Goal: Information Seeking & Learning: Learn about a topic

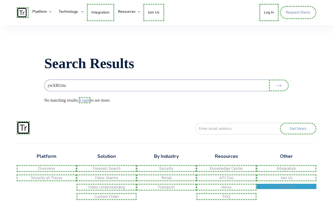
type input "ywXRGttu"
click at [286, 189] on link "Contact Us" at bounding box center [287, 186] width 60 height 5
type input "[EMAIL_ADDRESS][DOMAIN_NAME]"
click at [286, 180] on link "Join Us" at bounding box center [287, 178] width 60 height 7
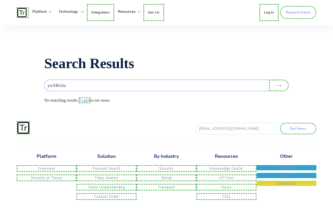
click at [286, 171] on link "Integration" at bounding box center [287, 167] width 60 height 5
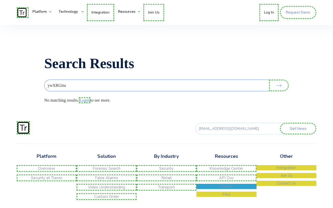
click at [227, 189] on link "News" at bounding box center [227, 186] width 60 height 5
click at [227, 180] on link "API Doc" at bounding box center [227, 178] width 60 height 7
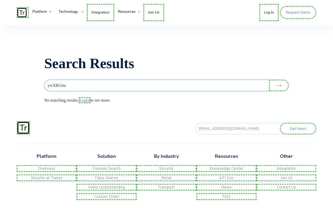
click at [227, 171] on link "Knowledge Center" at bounding box center [227, 168] width 60 height 7
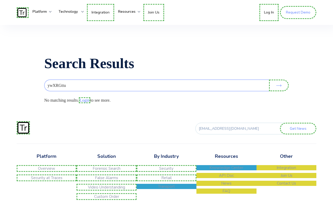
click at [166, 189] on link "Transport" at bounding box center [167, 186] width 60 height 5
click at [166, 180] on link "Retail" at bounding box center [167, 178] width 60 height 7
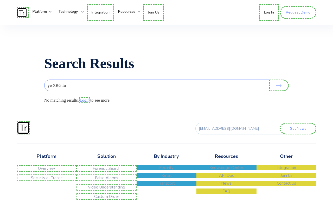
click at [166, 171] on link "Security" at bounding box center [167, 167] width 60 height 5
click at [107, 199] on link "Custom Order" at bounding box center [107, 196] width 60 height 7
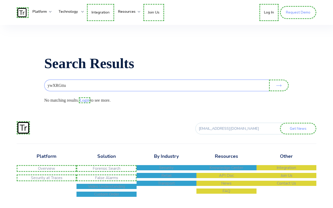
click at [107, 189] on link "Video Understanding" at bounding box center [107, 186] width 60 height 5
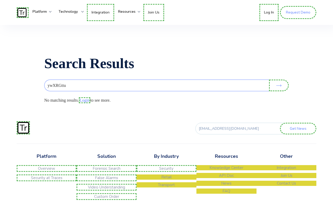
click at [107, 171] on link "Forensic Search" at bounding box center [107, 168] width 60 height 7
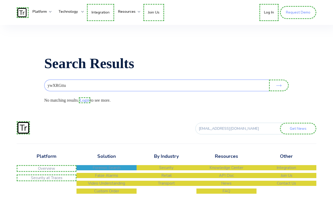
click at [47, 180] on link "Security at Traces" at bounding box center [47, 178] width 60 height 7
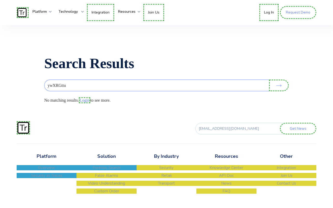
click at [47, 171] on link "Overview" at bounding box center [47, 167] width 60 height 5
click at [85, 100] on link "Login" at bounding box center [84, 100] width 11 height 6
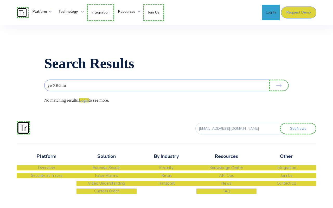
click at [270, 13] on link "Log In" at bounding box center [271, 13] width 18 height 16
click at [157, 12] on link "Join Us" at bounding box center [153, 12] width 21 height 17
click at [102, 12] on link "Integration" at bounding box center [100, 12] width 27 height 17
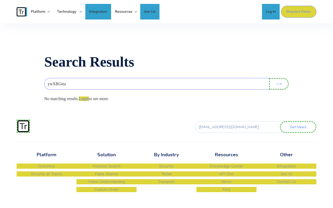
click at [299, 130] on input "Get News" at bounding box center [298, 127] width 36 height 12
type input "Please wait..."
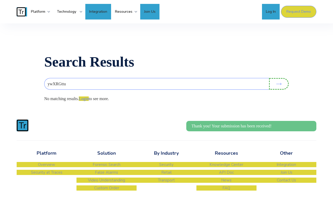
click at [280, 84] on input "Search" at bounding box center [279, 84] width 20 height 12
